Goal: Task Accomplishment & Management: Use online tool/utility

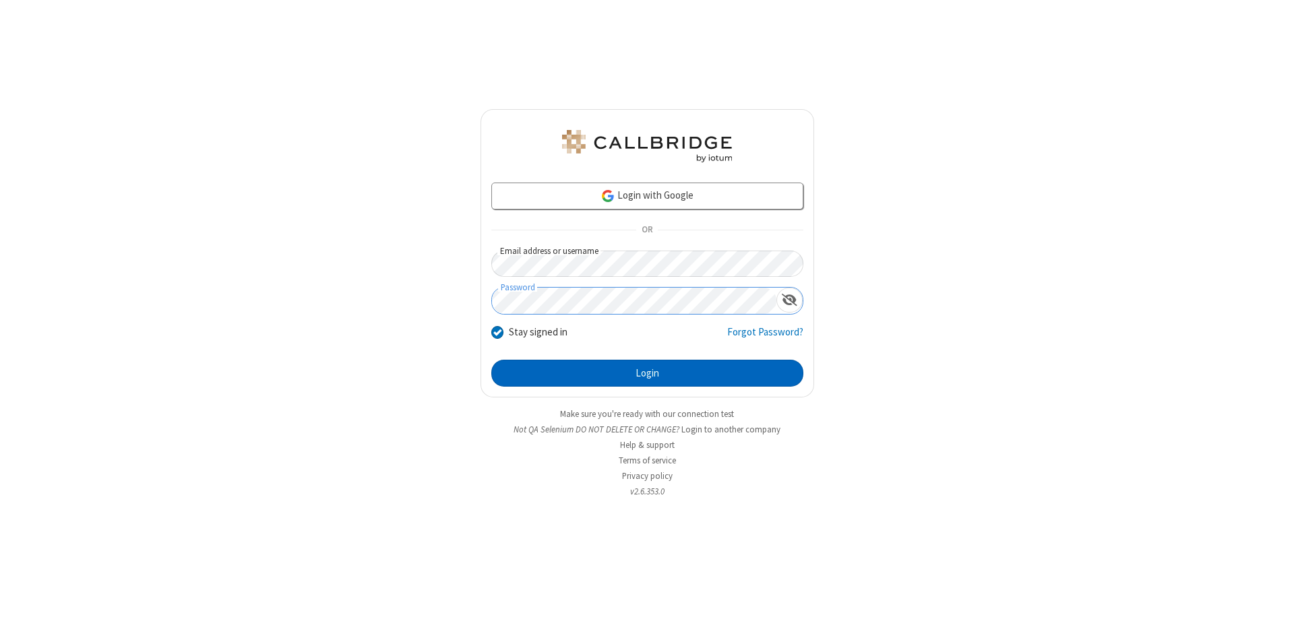
click at [647, 373] on button "Login" at bounding box center [647, 373] width 312 height 27
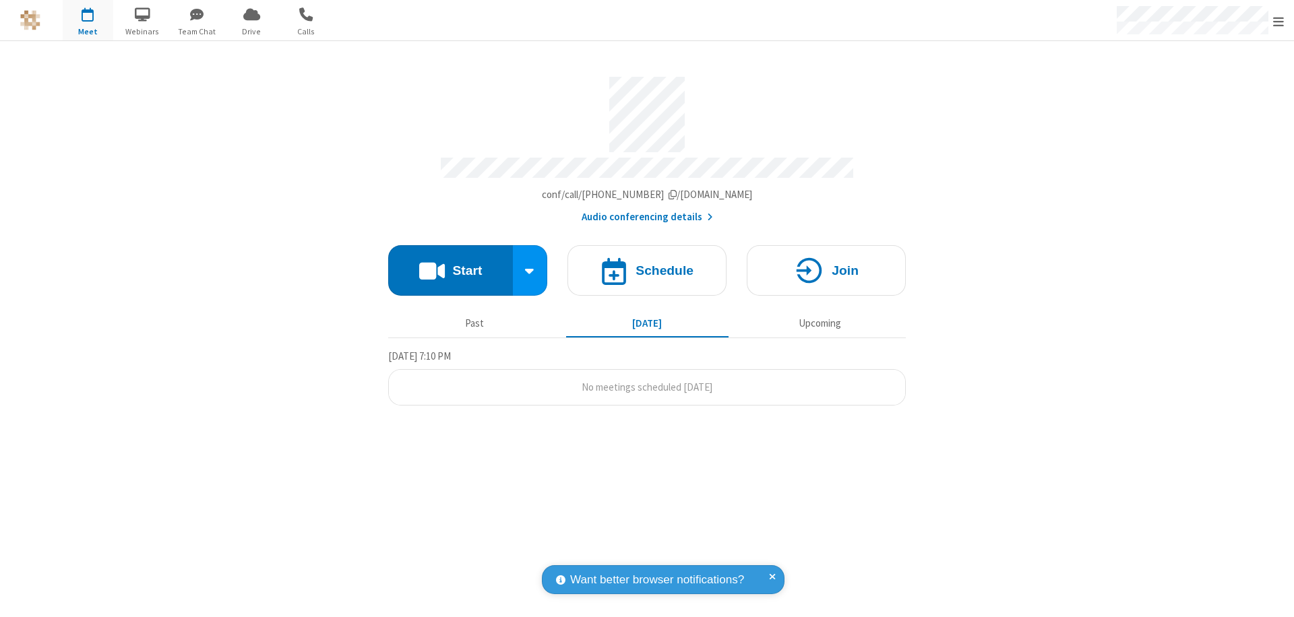
click at [450, 264] on button "Start" at bounding box center [450, 270] width 125 height 51
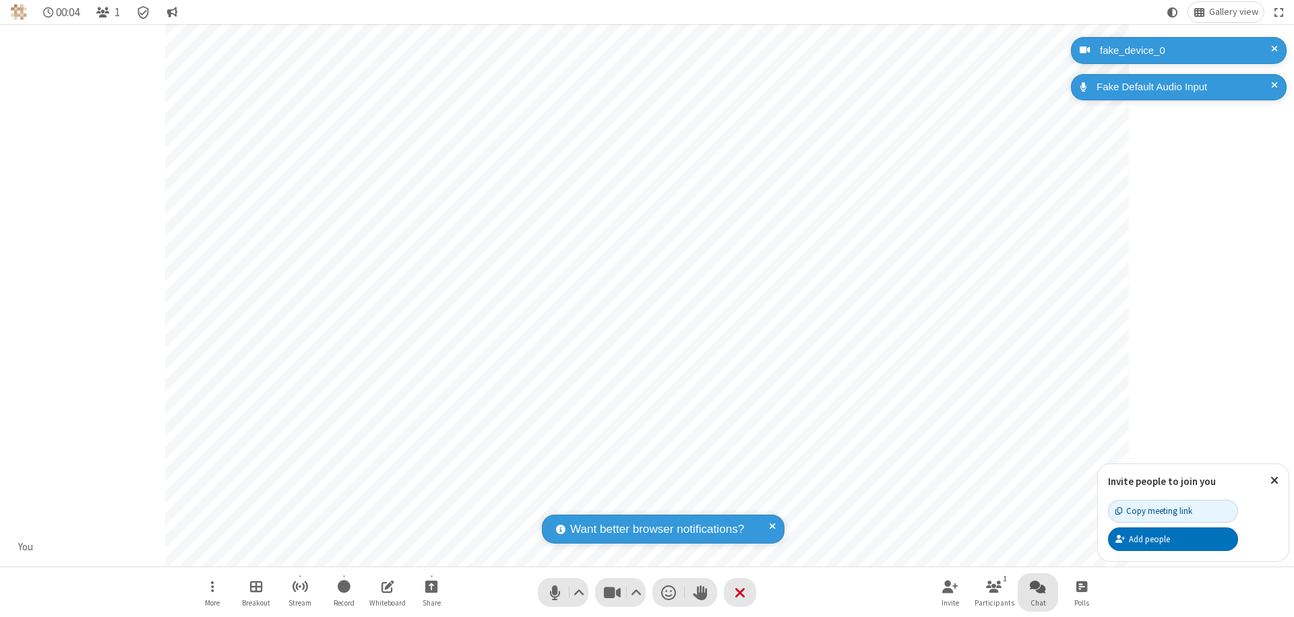
click at [1038, 586] on span "Open chat" at bounding box center [1038, 586] width 16 height 17
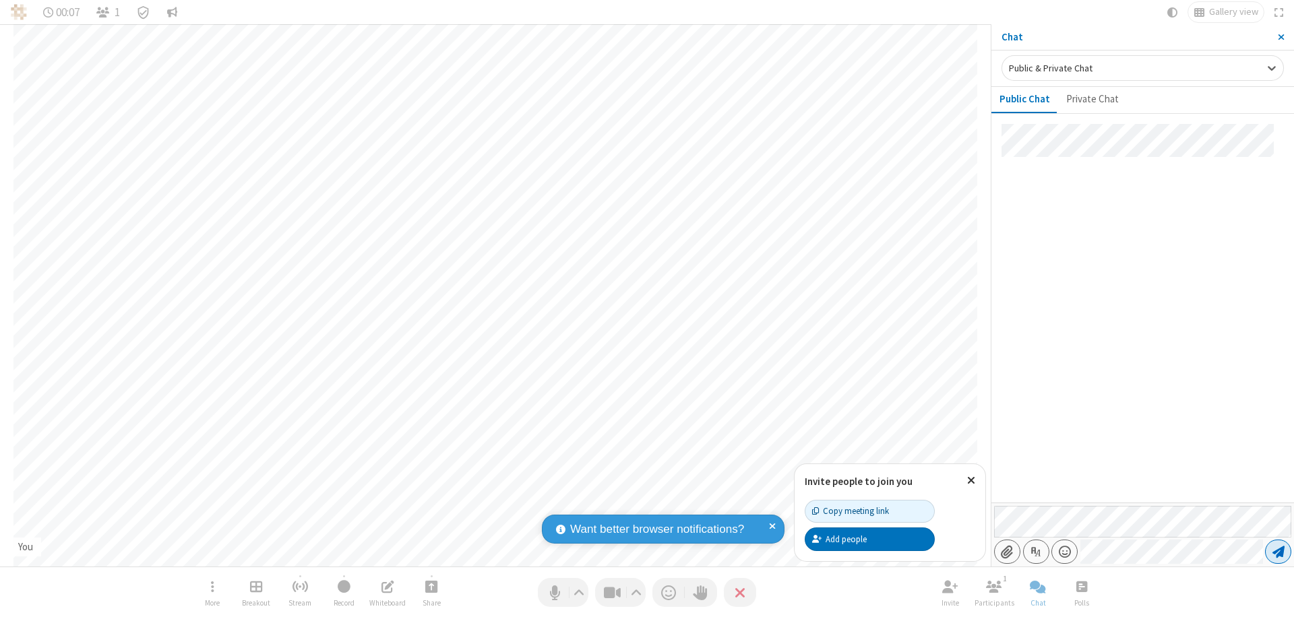
click at [1278, 552] on span "Send message" at bounding box center [1279, 551] width 12 height 13
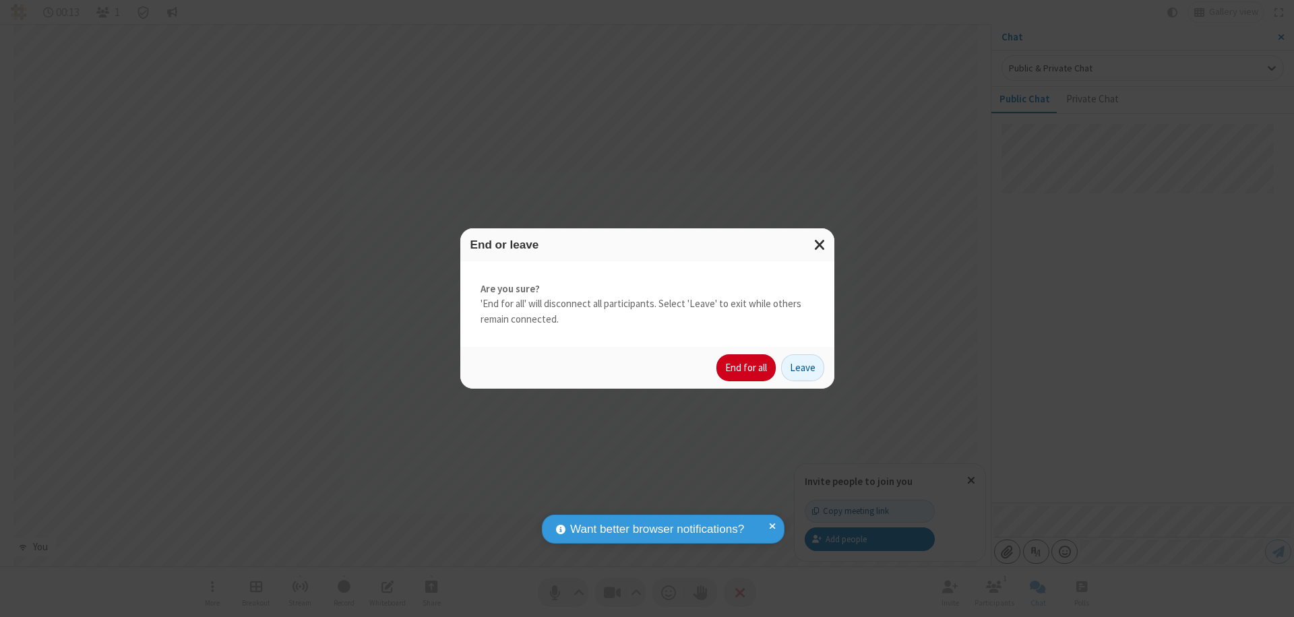
click at [747, 368] on button "End for all" at bounding box center [746, 368] width 59 height 27
